Goal: Information Seeking & Learning: Learn about a topic

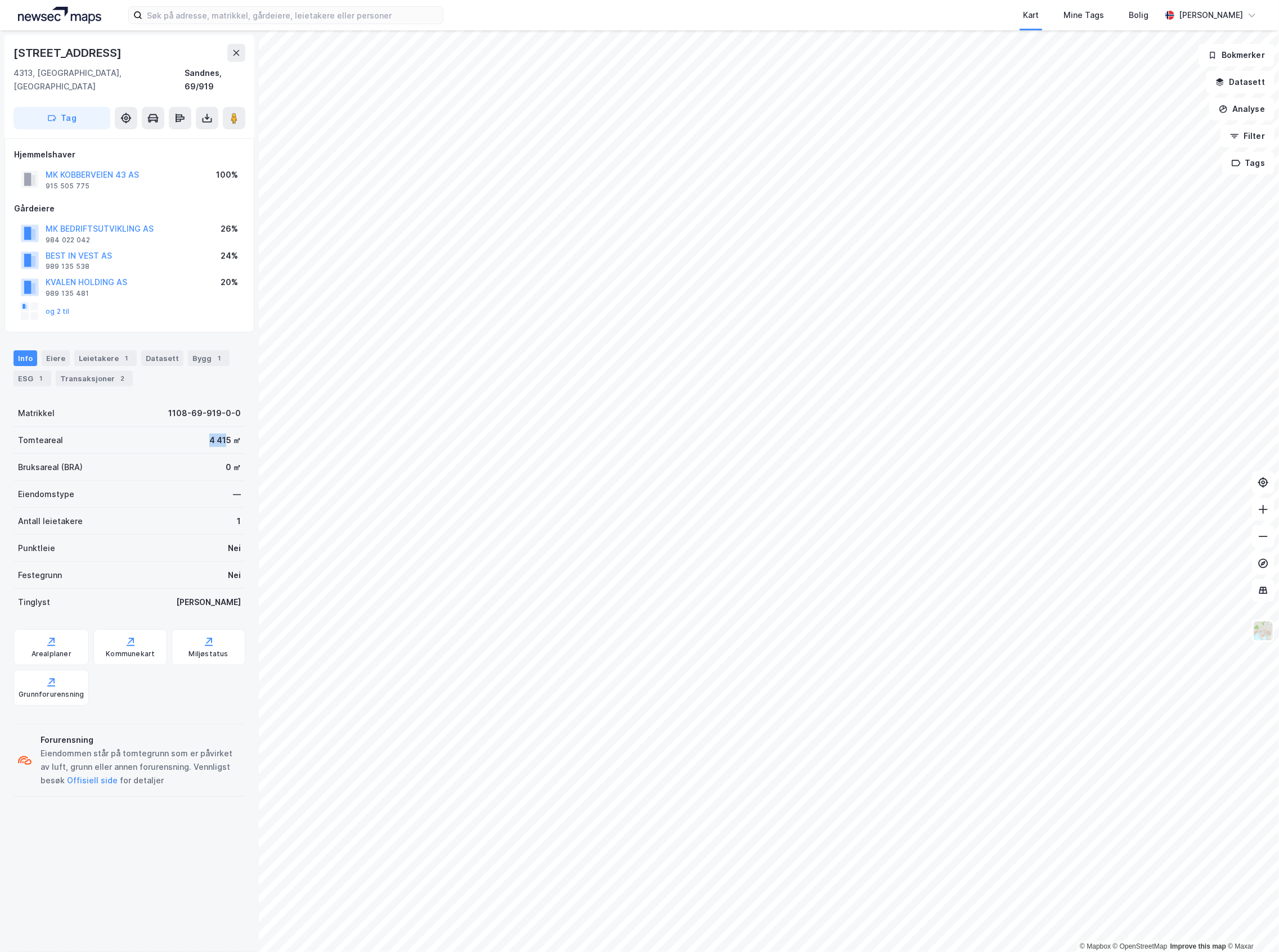
drag, startPoint x: 198, startPoint y: 426, endPoint x: 214, endPoint y: 426, distance: 16.0
click at [214, 434] on div "4 415 ㎡" at bounding box center [225, 440] width 31 height 14
click at [243, 437] on div "[STREET_ADDRESS], [GEOGRAPHIC_DATA] Sandnes, 69/919 Tag Hjemmelshaver MK [STREE…" at bounding box center [129, 491] width 259 height 922
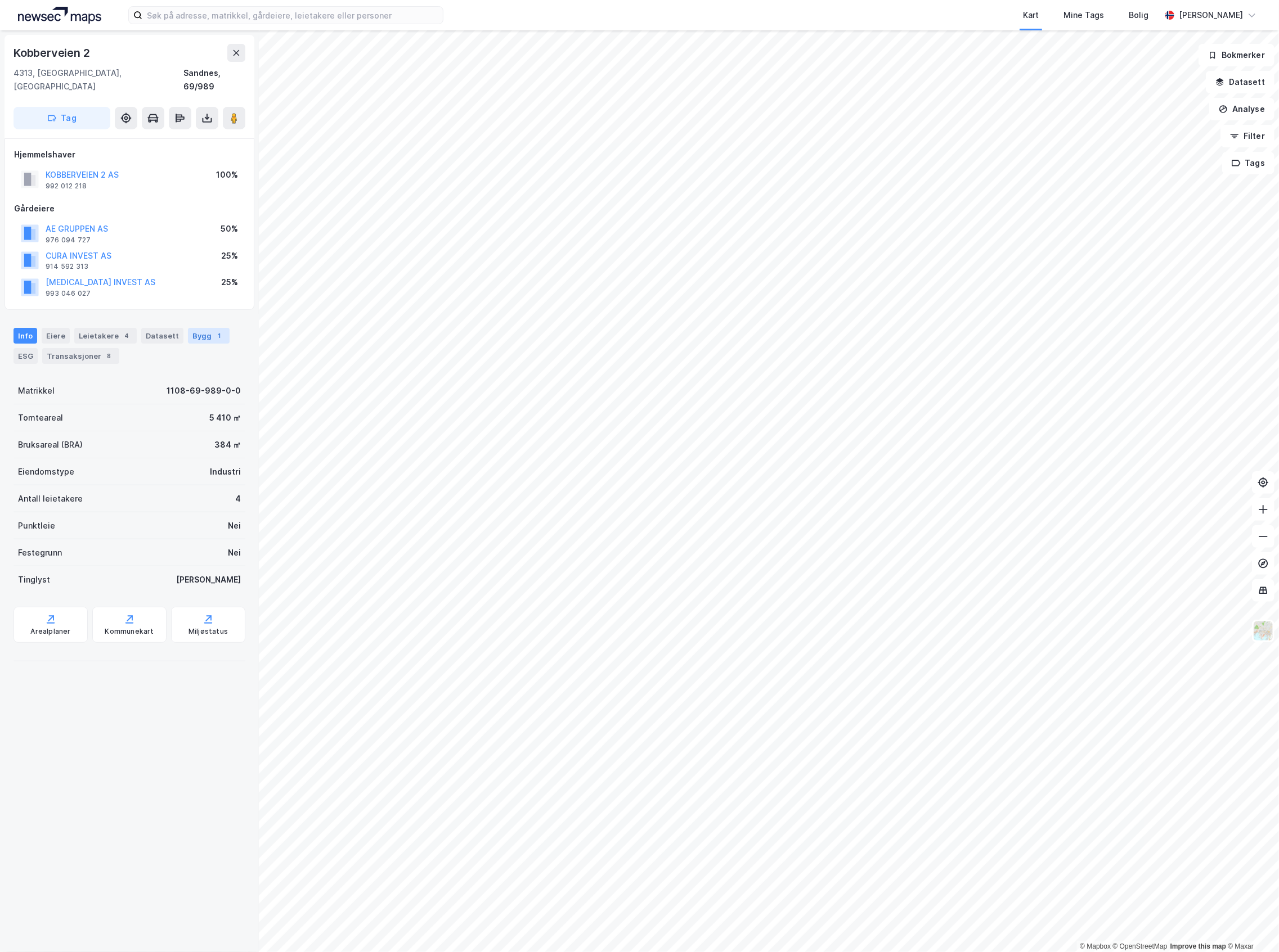
click at [198, 328] on div "Bygg 1" at bounding box center [209, 336] width 42 height 16
